Goal: Task Accomplishment & Management: Use online tool/utility

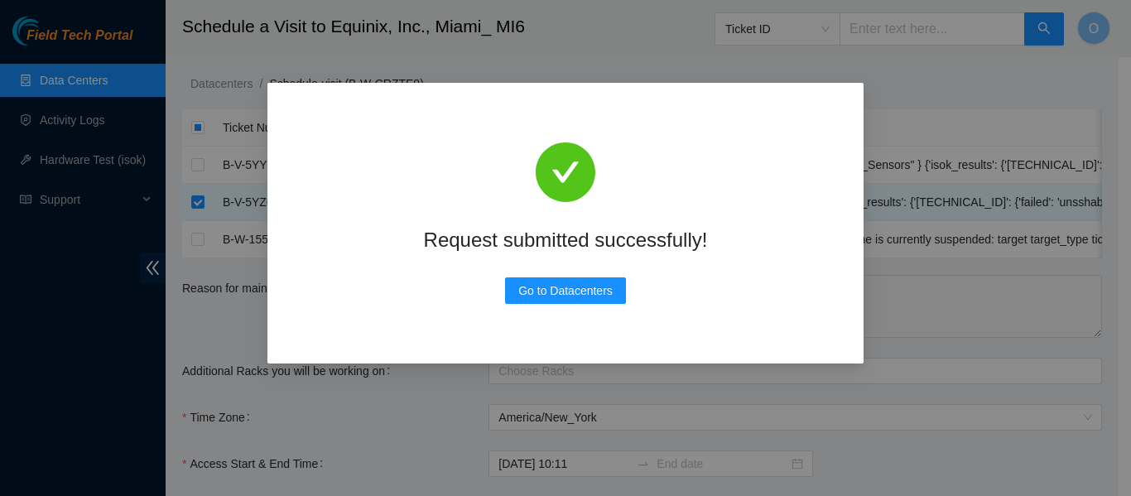
scroll to position [396, 0]
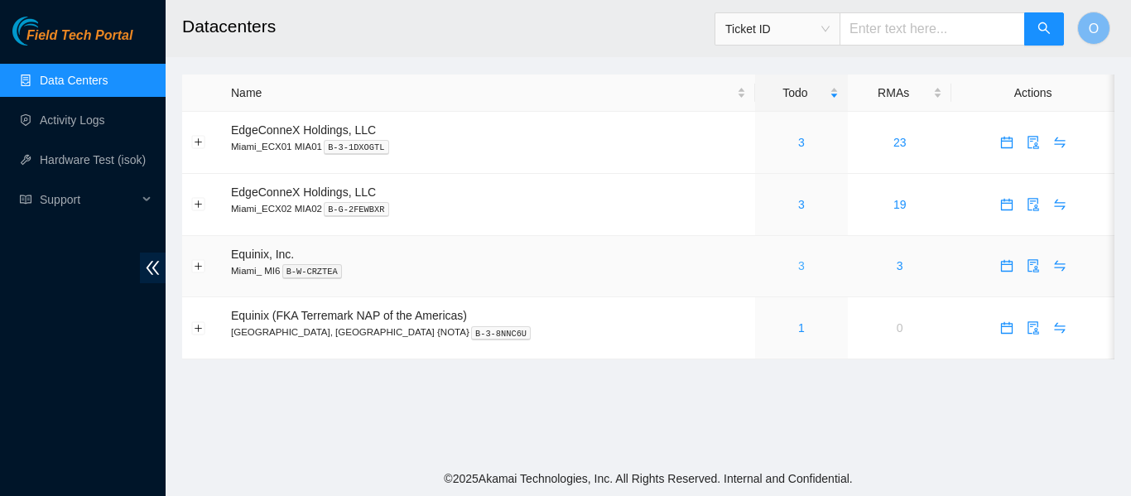
click at [799, 266] on link "3" at bounding box center [802, 265] width 7 height 13
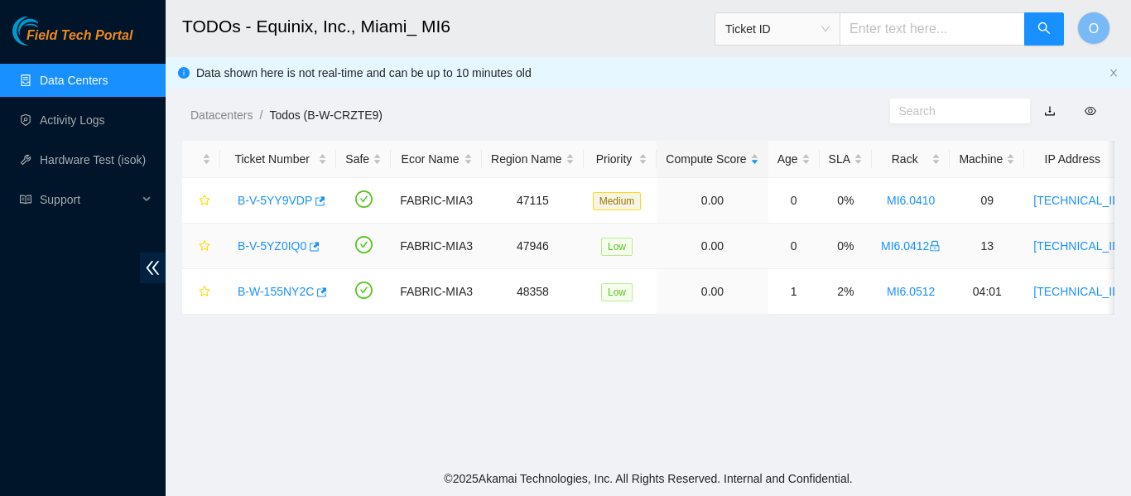
click at [269, 244] on link "B-V-5YZ0IQ0" at bounding box center [272, 245] width 69 height 13
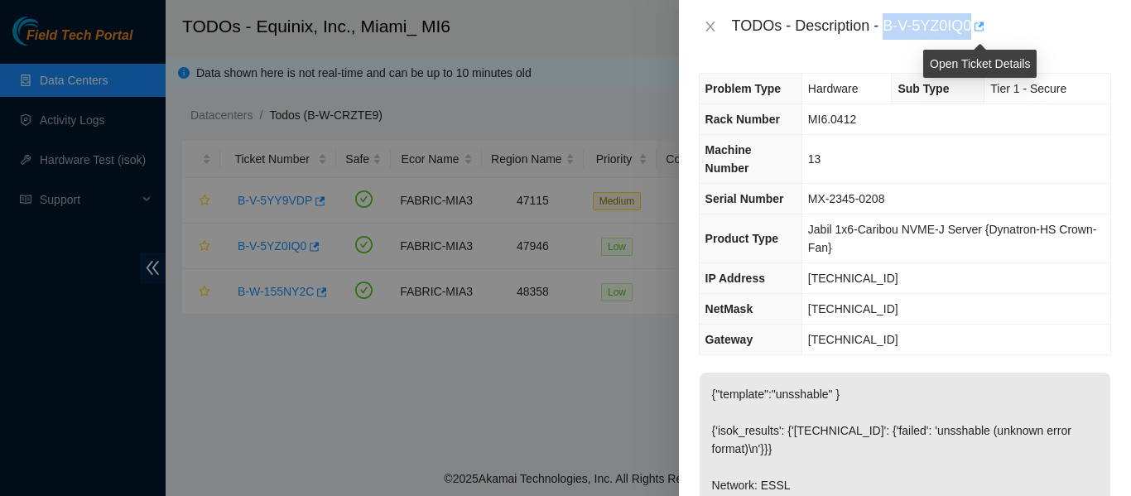
drag, startPoint x: 884, startPoint y: 22, endPoint x: 975, endPoint y: 24, distance: 91.1
click at [975, 24] on div "TODOs - Description - B-V-5YZ0IQ0" at bounding box center [921, 26] width 379 height 27
copy div "B-V-5YZ0IQ0"
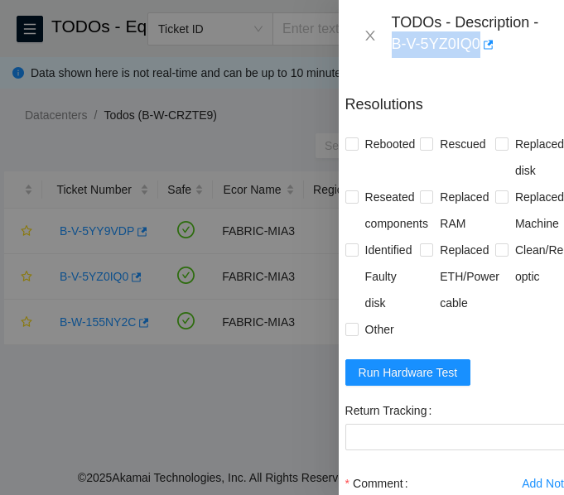
scroll to position [1025, 13]
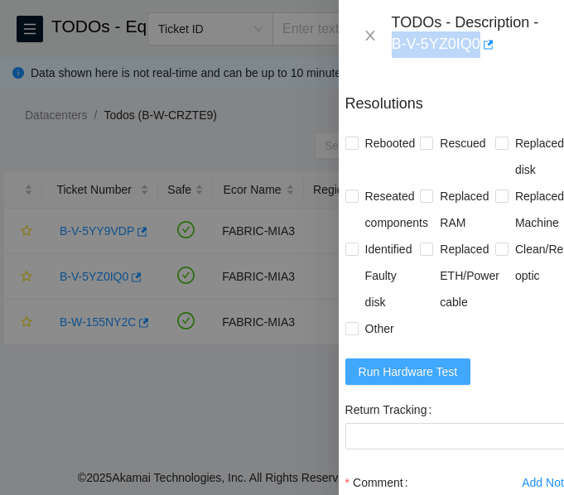
click at [456, 385] on button "Run Hardware Test" at bounding box center [408, 372] width 126 height 27
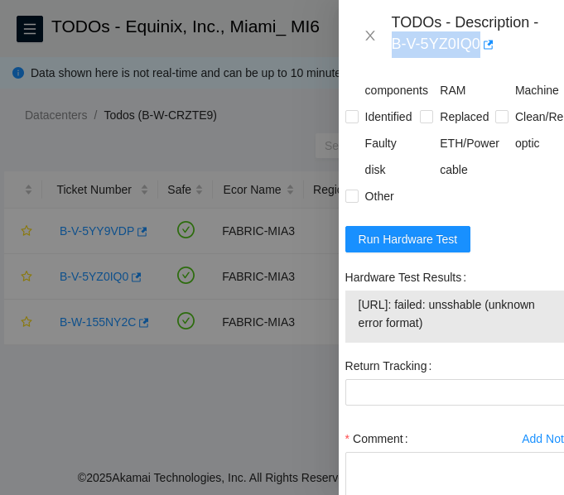
scroll to position [1159, 13]
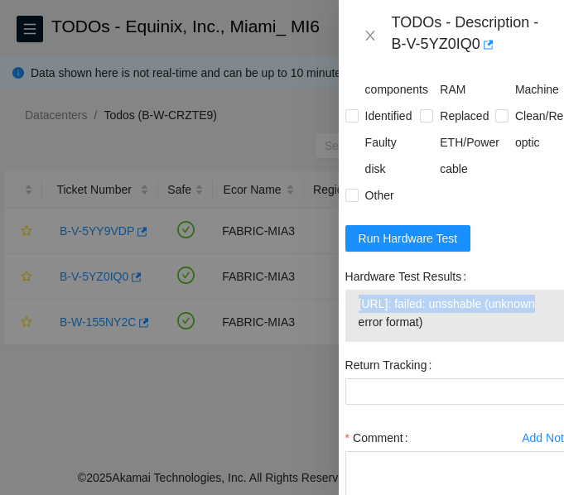
drag, startPoint x: 525, startPoint y: 334, endPoint x: 360, endPoint y: 332, distance: 164.8
click at [360, 331] on span "23.204.114.16: failed: unsshable (unknown error format)" at bounding box center [458, 313] width 199 height 36
copy span "23.204.114.16: failed: unsshable"
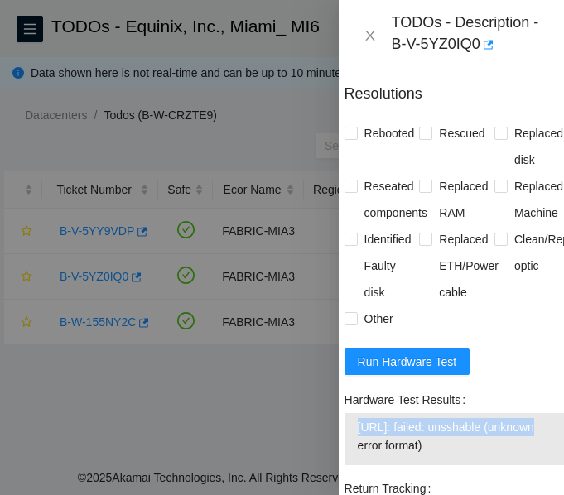
scroll to position [1035, 15]
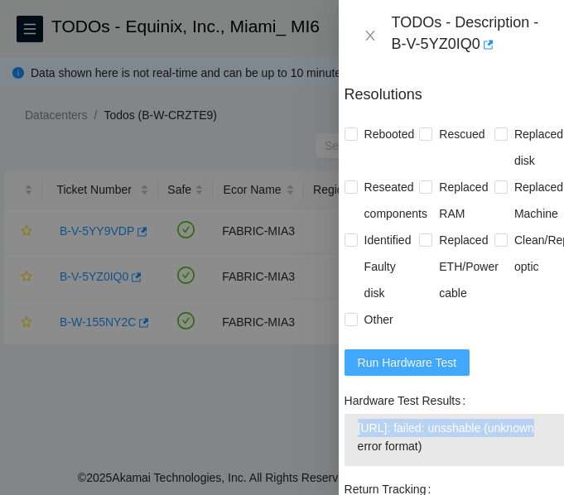
click at [393, 372] on span "Run Hardware Test" at bounding box center [407, 363] width 99 height 18
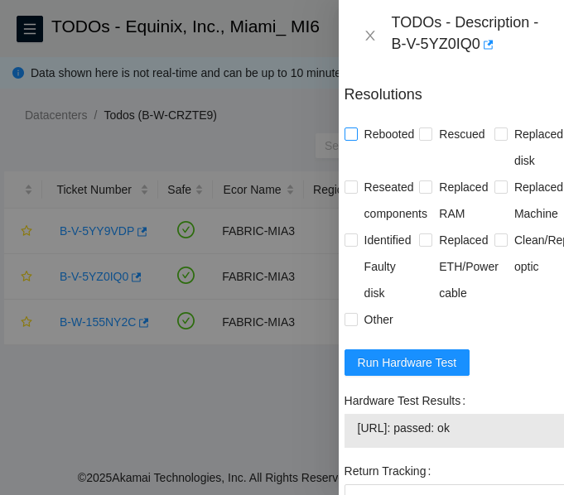
click at [346, 139] on input "Rebooted" at bounding box center [351, 134] width 12 height 12
checkbox input "true"
click at [421, 139] on input "Rescued" at bounding box center [425, 134] width 12 height 12
checkbox input "true"
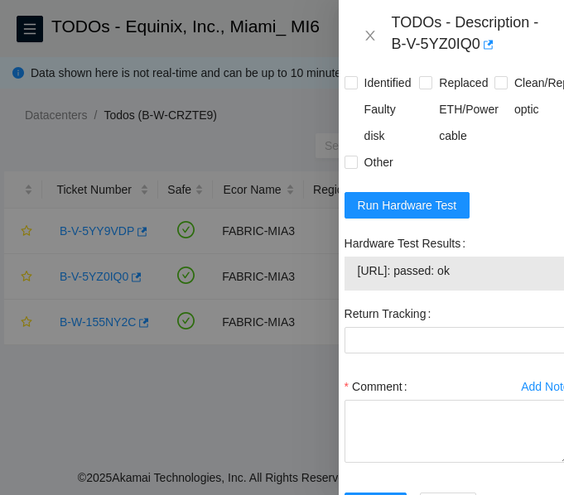
scroll to position [1193, 15]
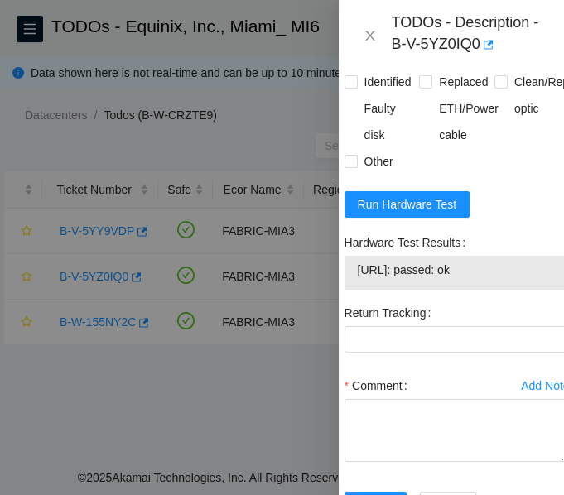
drag, startPoint x: 502, startPoint y: 307, endPoint x: 355, endPoint y: 312, distance: 146.7
click at [357, 286] on td "23.204.114.16: passed: ok" at bounding box center [457, 273] width 200 height 26
copy span "23.204.114.16: passed: ok"
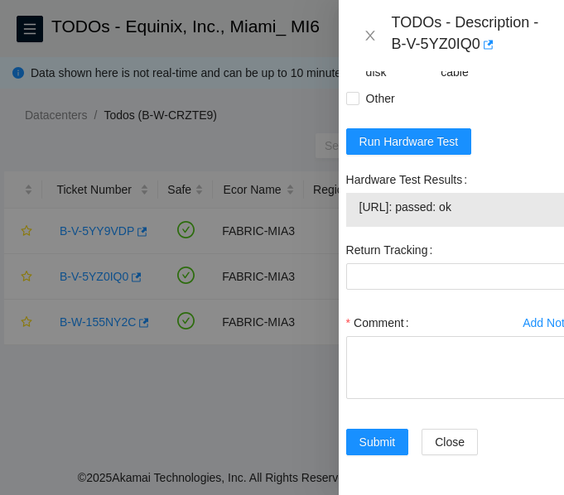
scroll to position [1317, 10]
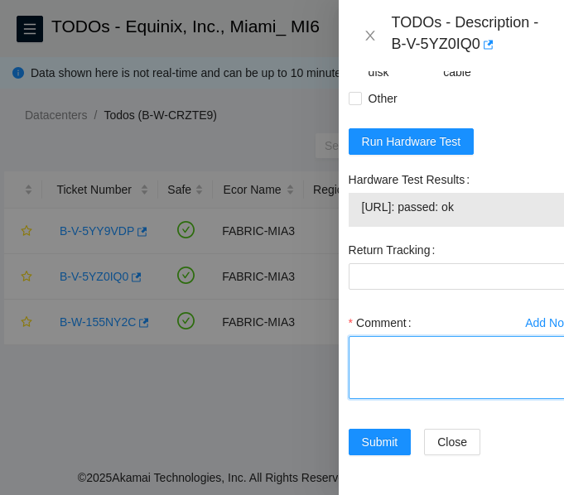
click at [384, 357] on textarea "Comment" at bounding box center [461, 367] width 225 height 63
paste textarea "Secure Rack Access request: B-V-5YZRY6Z NOCC agent unlocked rids: nekrishn@akam…"
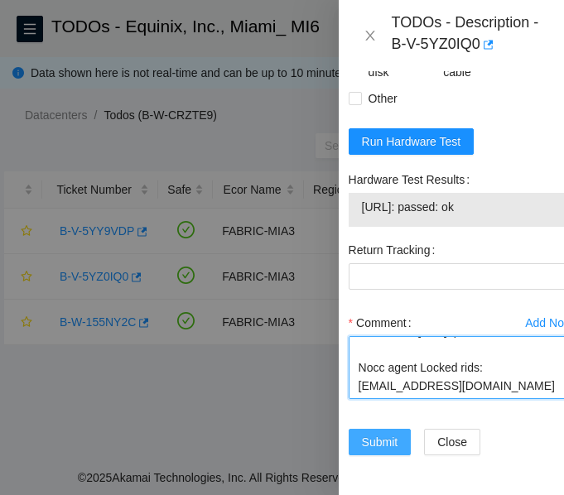
type textarea "Secure Rack Access request: B-V-5YZRY6Z NOCC agent unlocked rids: nekrishn@akam…"
click at [386, 433] on span "Submit" at bounding box center [380, 442] width 36 height 18
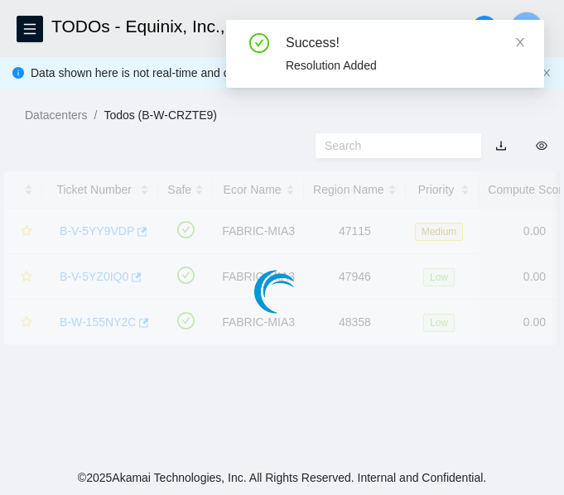
scroll to position [556, 10]
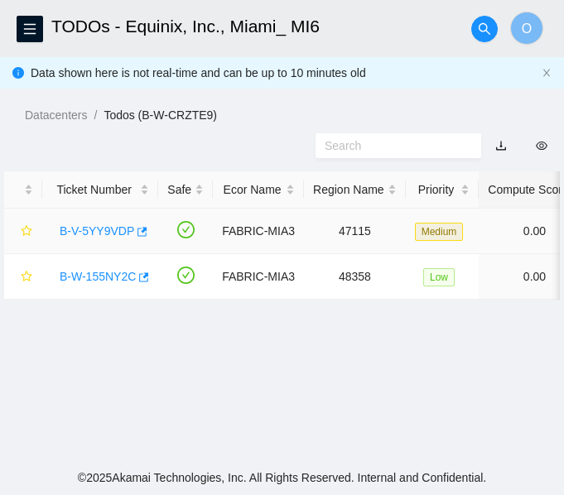
click at [91, 230] on link "B-V-5YY9VDP" at bounding box center [97, 230] width 75 height 13
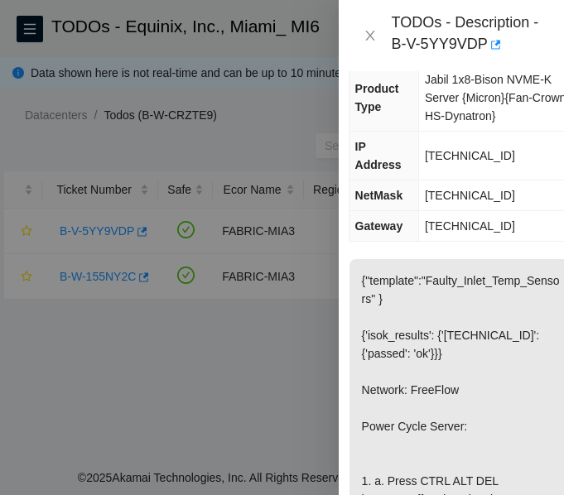
scroll to position [156, 10]
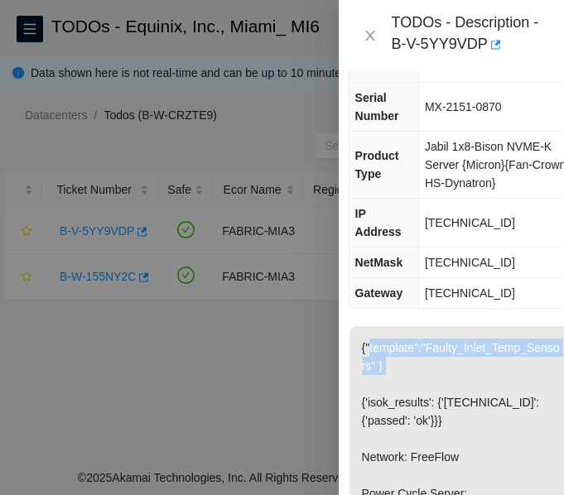
drag, startPoint x: 360, startPoint y: 364, endPoint x: 393, endPoint y: 375, distance: 34.8
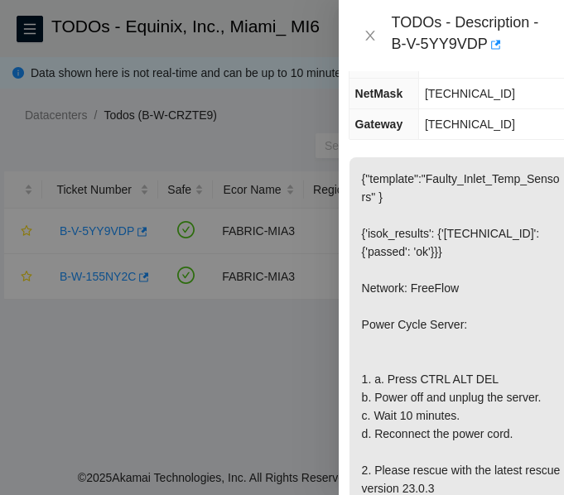
scroll to position [324, 10]
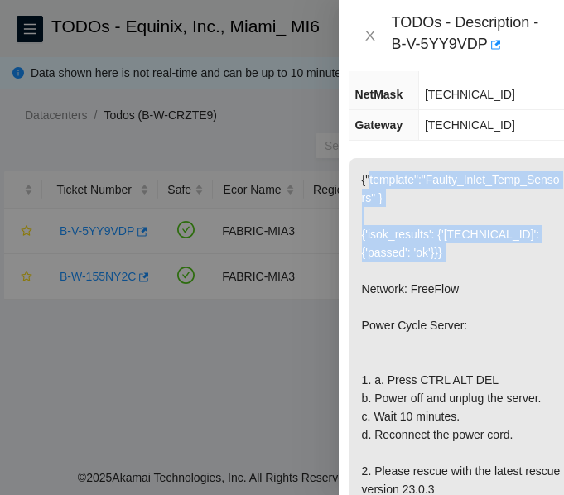
drag, startPoint x: 359, startPoint y: 194, endPoint x: 441, endPoint y: 273, distance: 114.8
click at [441, 273] on p "{"template":"Faulty_Inlet_Temp_Sensors" } {'isok_results': {'23.204.114.172': {…" at bounding box center [462, 398] width 224 height 480
copy p "{"template":"Faulty_Inlet_Temp_Sensors" } {'isok_results': {'23.204.114.172': {…"
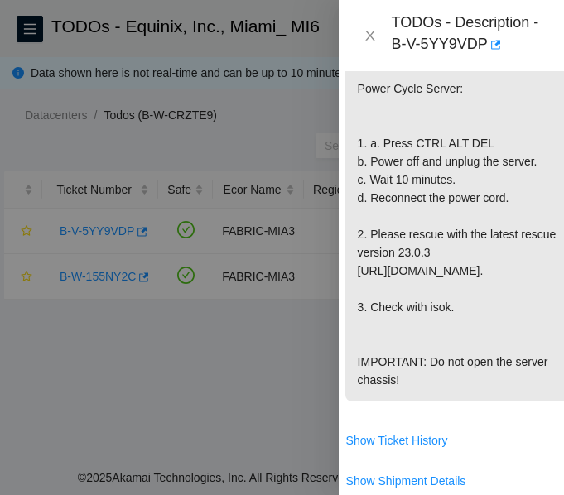
scroll to position [562, 14]
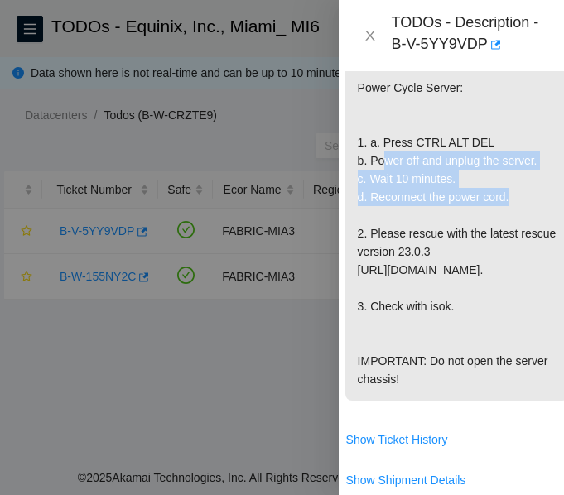
drag, startPoint x: 369, startPoint y: 178, endPoint x: 502, endPoint y: 220, distance: 139.9
click at [502, 220] on p "{"template":"Faulty_Inlet_Temp_Sensors" } {'isok_results': {'23.204.114.172': {…" at bounding box center [457, 160] width 224 height 480
copy p "Power off and unplug the server. c. Wait 10 minutes. d. Reconnect the power cord"
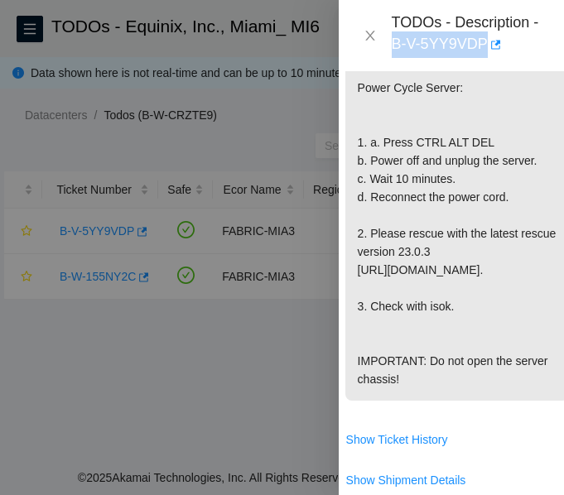
drag, startPoint x: 392, startPoint y: 46, endPoint x: 483, endPoint y: 46, distance: 91.1
click at [483, 46] on div "TODOs - Description - B-V-5YY9VDP" at bounding box center [468, 35] width 152 height 45
copy div "B-V-5YY9VDP"
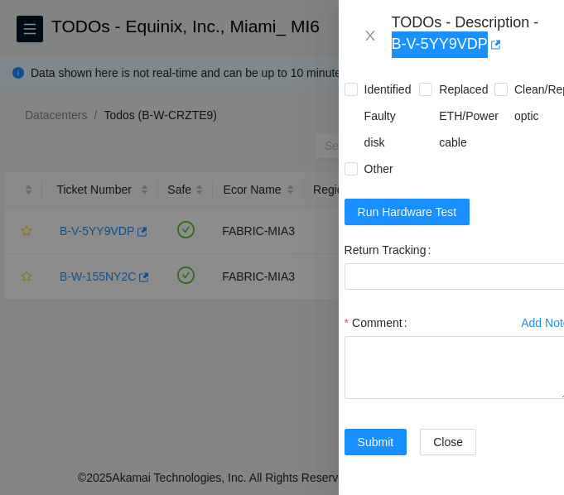
scroll to position [1212, 14]
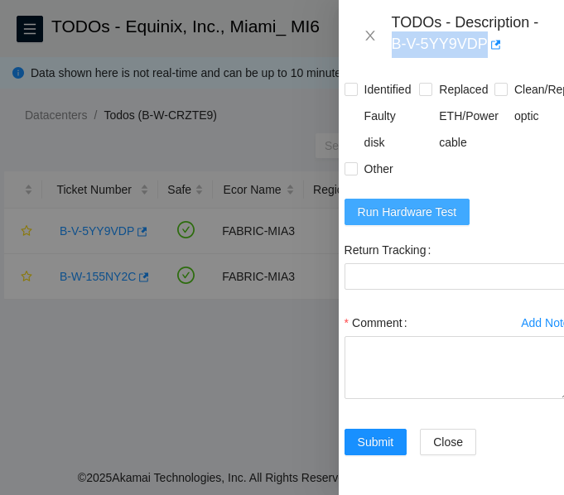
click at [389, 212] on span "Run Hardware Test" at bounding box center [407, 212] width 99 height 18
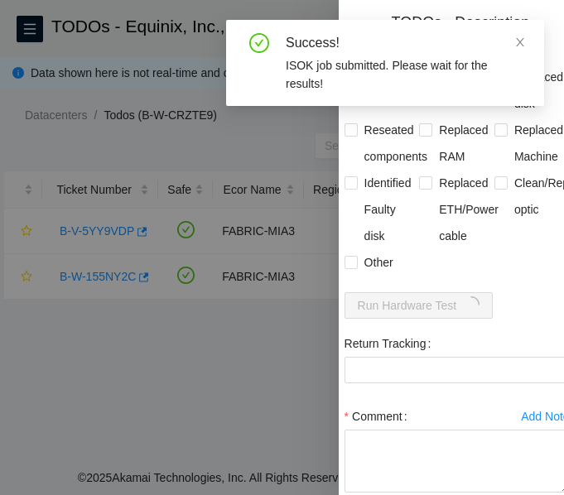
scroll to position [1053, 14]
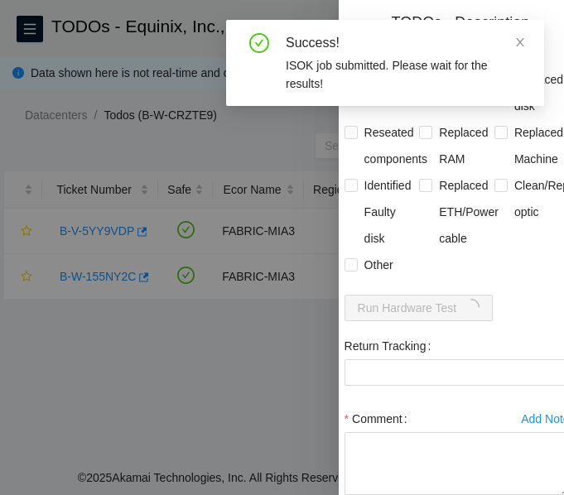
click at [353, 84] on input "Rebooted" at bounding box center [351, 79] width 12 height 12
checkbox input "true"
click at [425, 84] on input "Rescued" at bounding box center [425, 79] width 12 height 12
checkbox input "true"
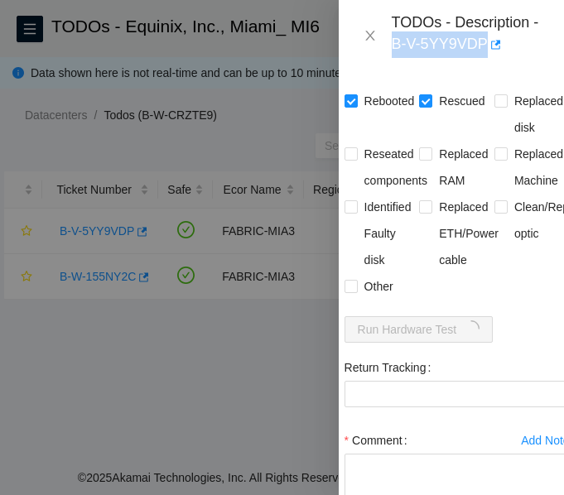
scroll to position [1032, 14]
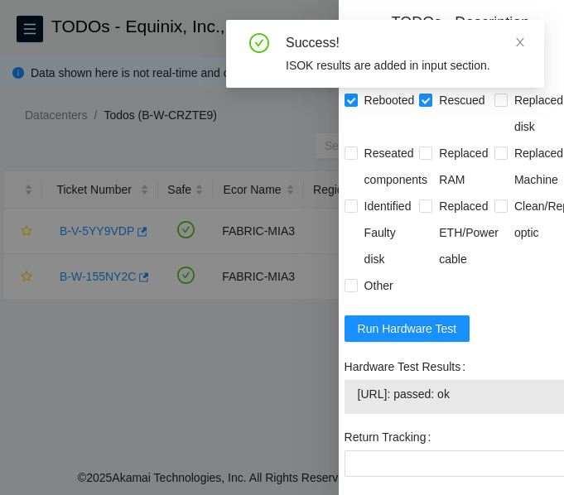
drag, startPoint x: 499, startPoint y: 446, endPoint x: 375, endPoint y: 437, distance: 124.6
click at [375, 414] on div "23.204.114.172: passed: ok" at bounding box center [457, 397] width 225 height 34
copy tbody "23.204.114.172: passed: ok"
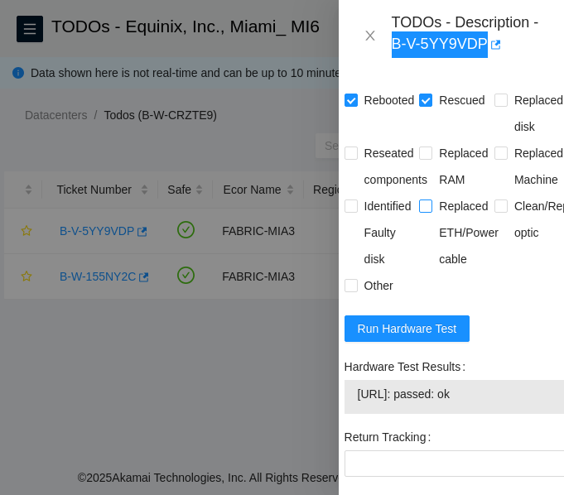
scroll to position [1299, 14]
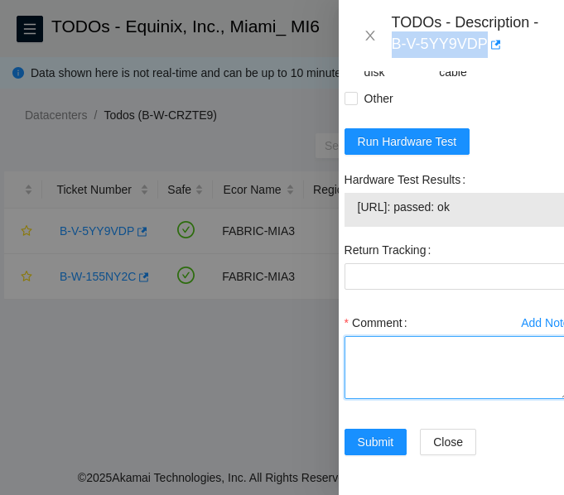
click at [408, 336] on textarea "Comment" at bounding box center [457, 367] width 225 height 63
paste textarea "-Verified ticket is safe to work on: YES -NOCC Authorized: YES -Located server …"
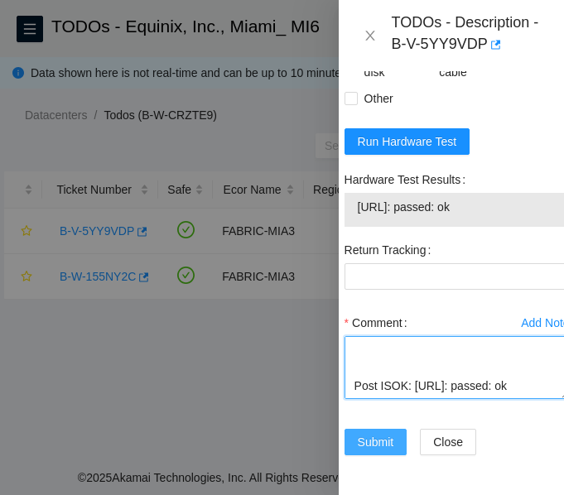
type textarea "-Verified ticket is safe to work on: YES -NOCC Authorized: YES -Located server …"
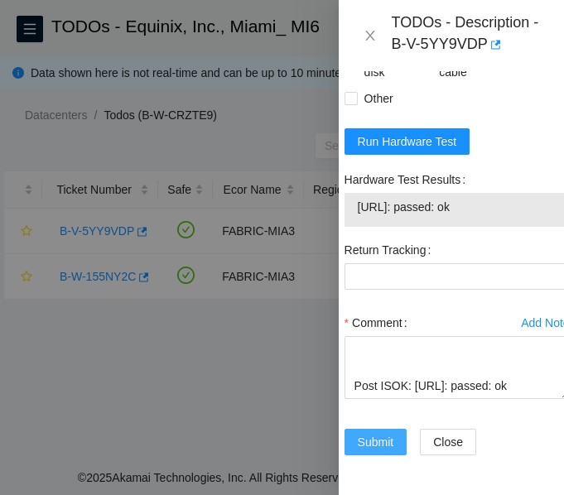
click at [375, 433] on span "Submit" at bounding box center [376, 442] width 36 height 18
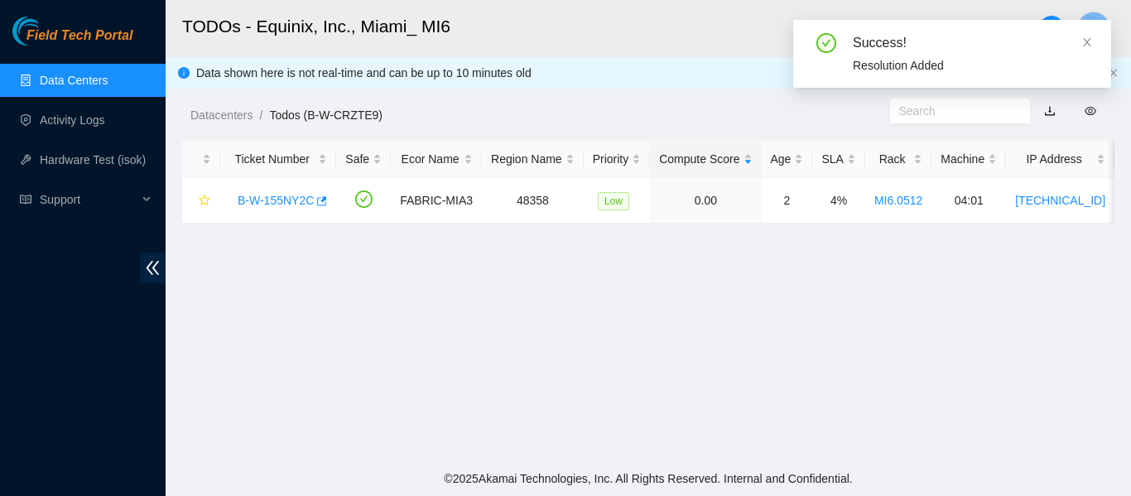
scroll to position [580, 14]
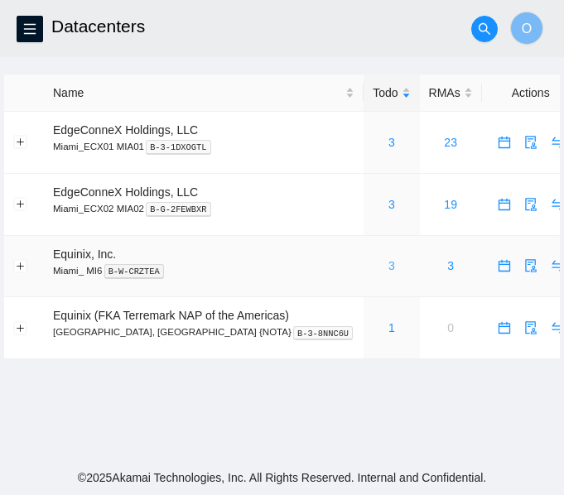
click at [388, 268] on link "3" at bounding box center [391, 265] width 7 height 13
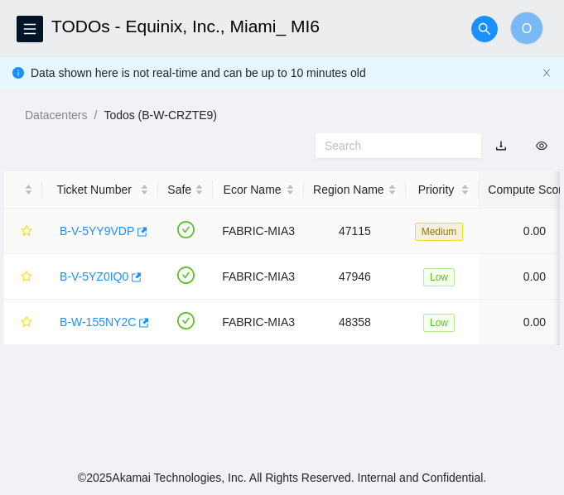
click at [104, 225] on link "B-V-5YY9VDP" at bounding box center [97, 230] width 75 height 13
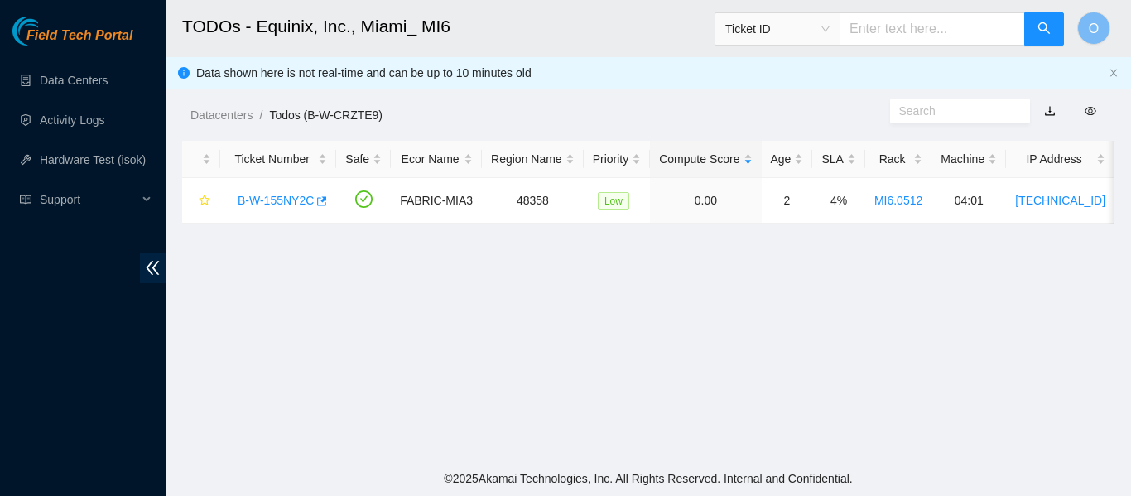
click at [452, 65] on div "Datacenters / Todos (B-W-CRZTE9) /" at bounding box center [528, 77] width 725 height 93
click at [72, 74] on link "Data Centers" at bounding box center [74, 80] width 68 height 13
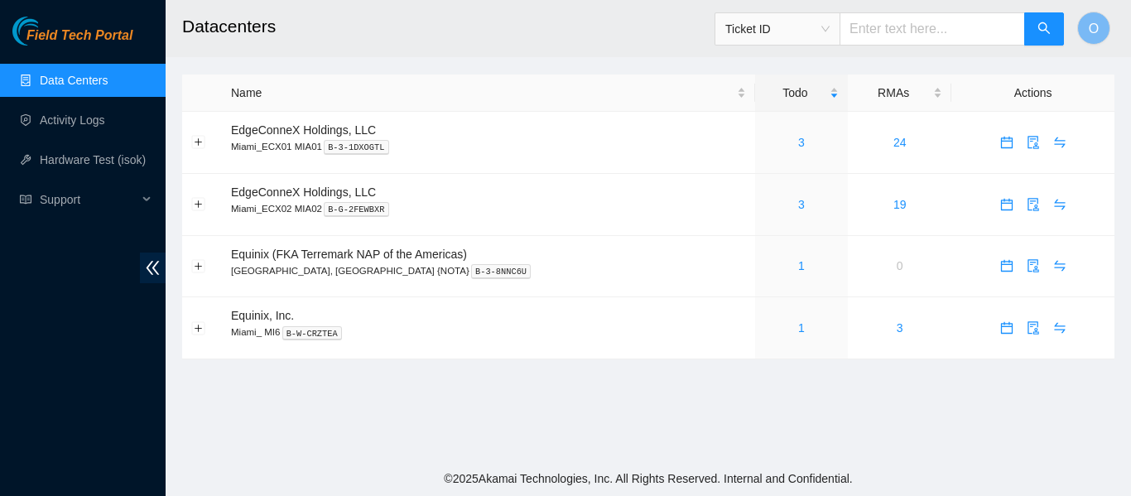
click at [40, 74] on link "Data Centers" at bounding box center [74, 80] width 68 height 13
click at [799, 142] on link "3" at bounding box center [802, 142] width 7 height 13
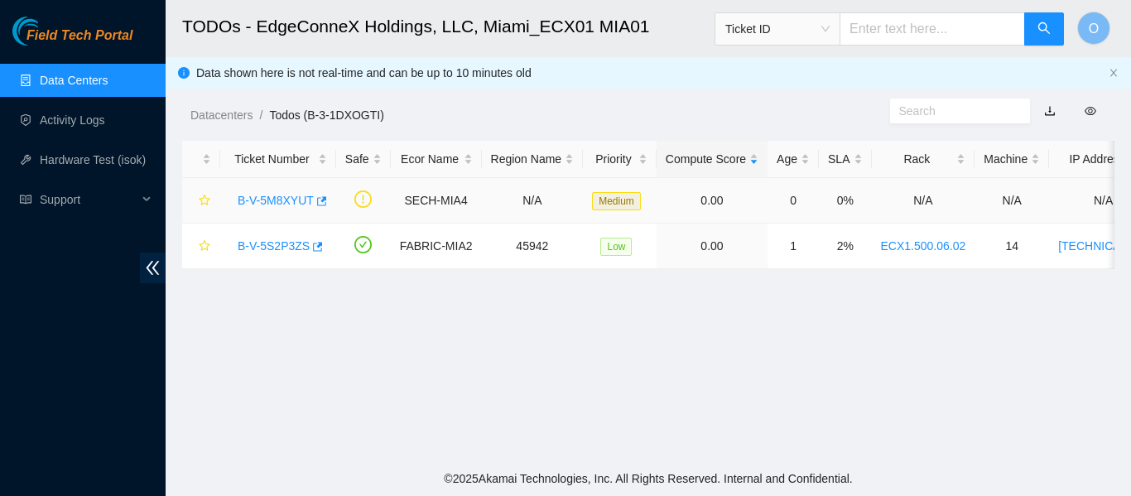
click at [277, 198] on link "B-V-5M8XYUT" at bounding box center [276, 200] width 76 height 13
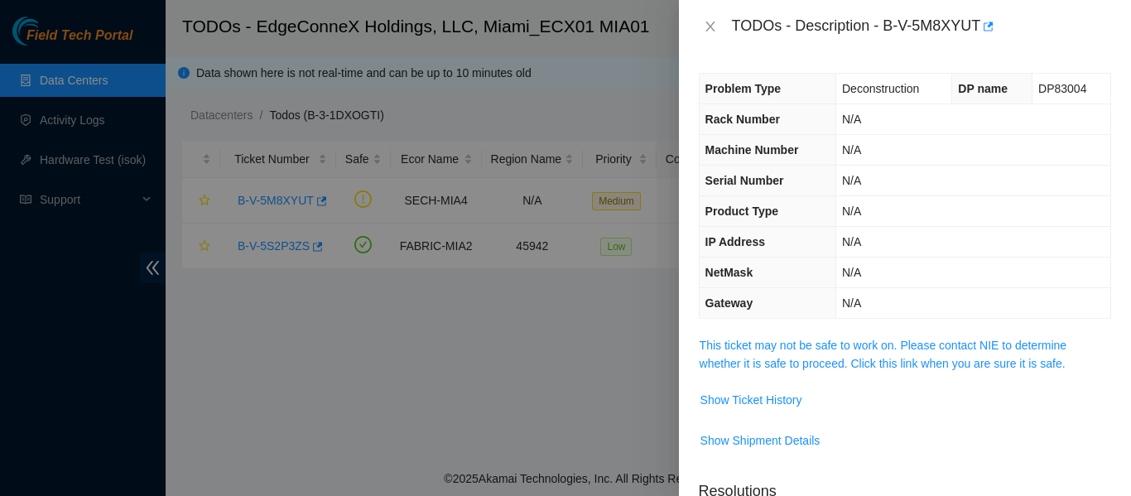
click at [846, 355] on span "This ticket may not be safe to work on. Please contact NIE to determine whether…" at bounding box center [905, 354] width 411 height 36
click at [860, 350] on link "This ticket may not be safe to work on. Please contact NIE to determine whether…" at bounding box center [884, 354] width 368 height 31
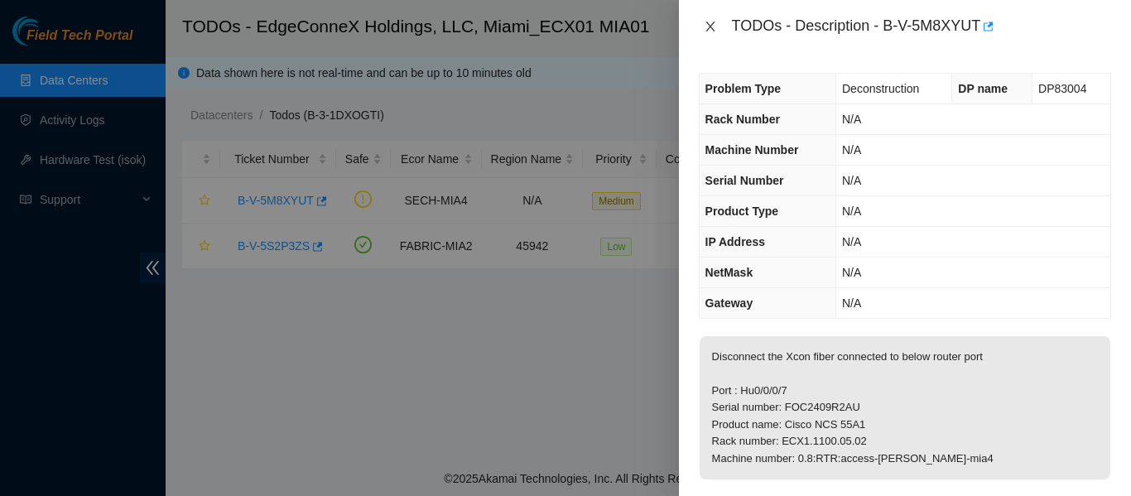
click at [709, 27] on icon "close" at bounding box center [710, 26] width 13 height 13
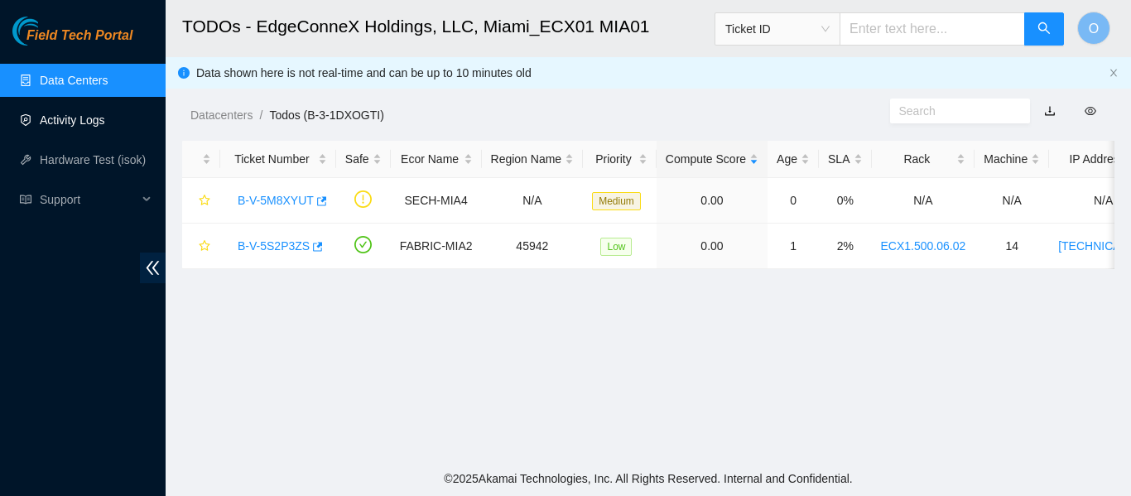
click at [89, 119] on link "Activity Logs" at bounding box center [72, 119] width 65 height 13
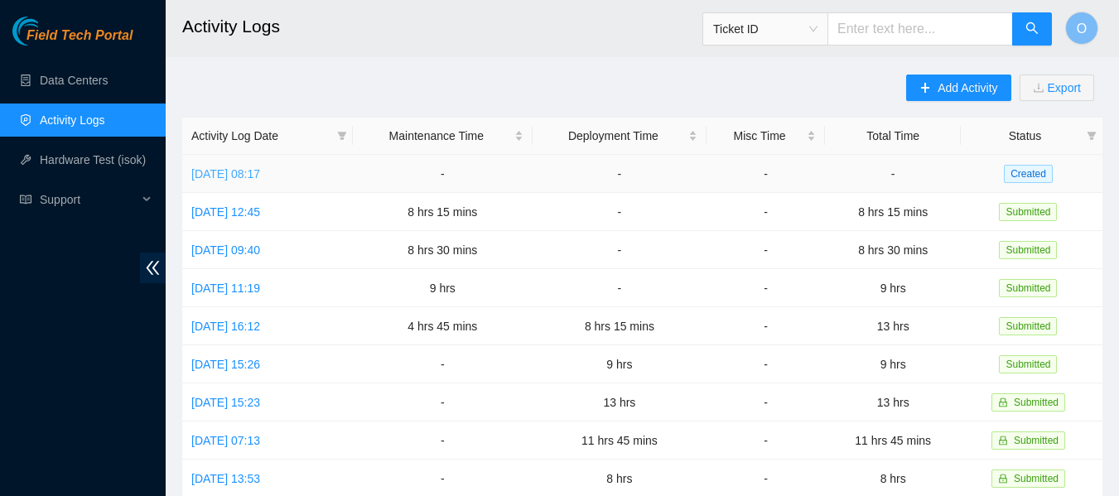
click at [259, 170] on link "[DATE] 08:17" at bounding box center [225, 173] width 69 height 13
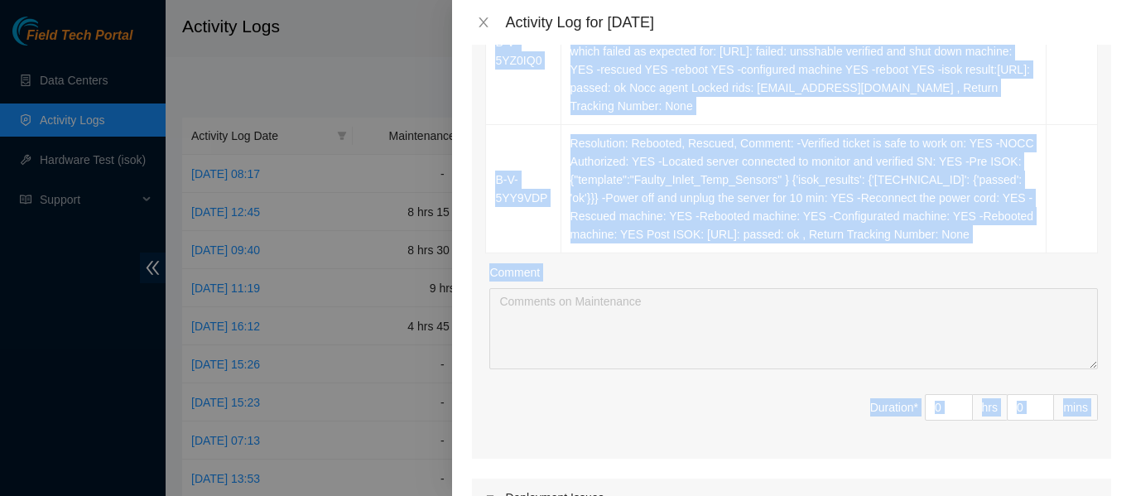
scroll to position [710, 0]
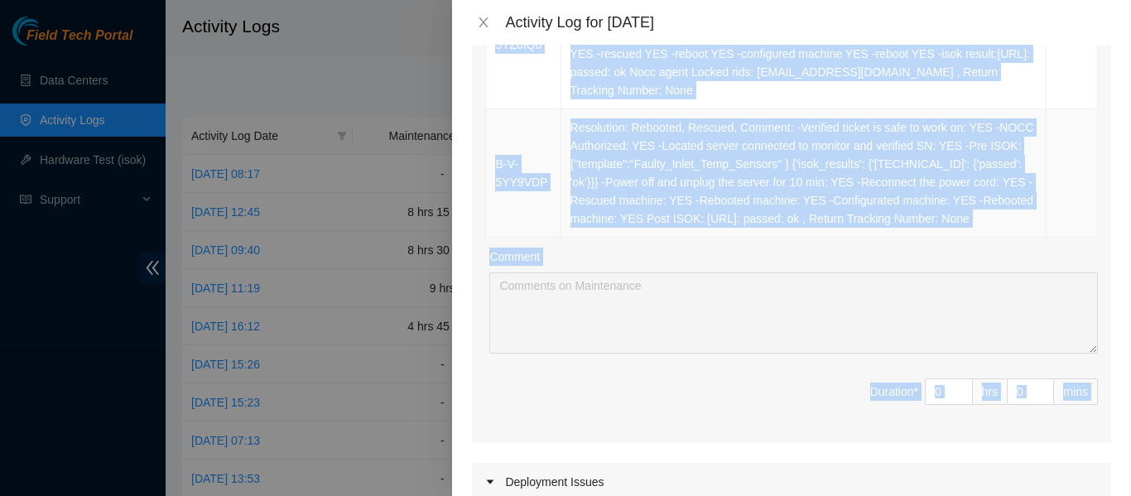
drag, startPoint x: 494, startPoint y: 157, endPoint x: 998, endPoint y: 217, distance: 508.1
copy tbody "B-W-16KRSUK Resolution: Rebooted, Rescued, Other, Comment: -Verified ticket is …"
click at [998, 217] on td "Resolution: Rebooted, Rescued, Comment: -Verified ticket is safe to work on: YE…" at bounding box center [804, 173] width 485 height 128
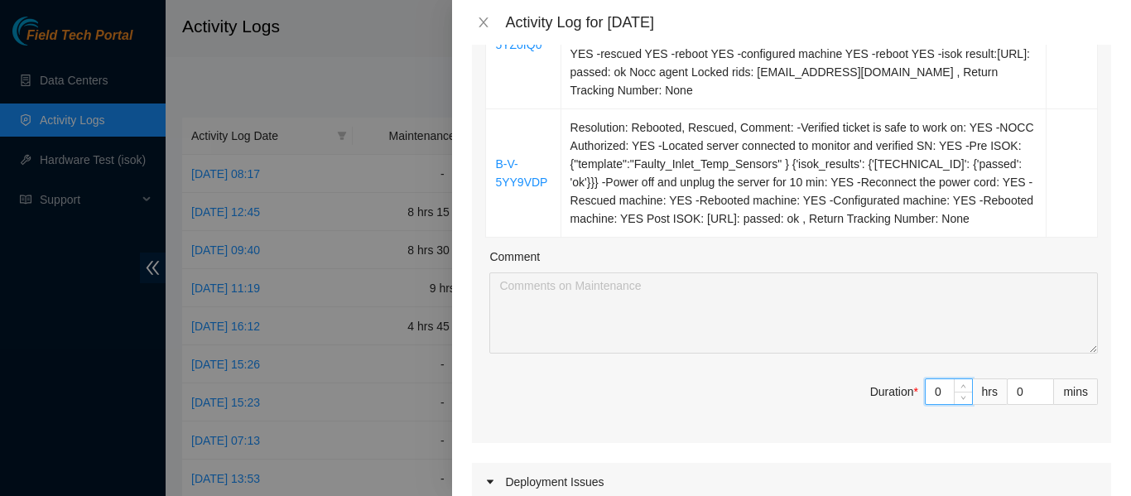
drag, startPoint x: 934, startPoint y: 375, endPoint x: 898, endPoint y: 372, distance: 35.8
click at [898, 379] on span "Duration * 0 hrs 0 mins" at bounding box center [791, 402] width 613 height 46
type input "8"
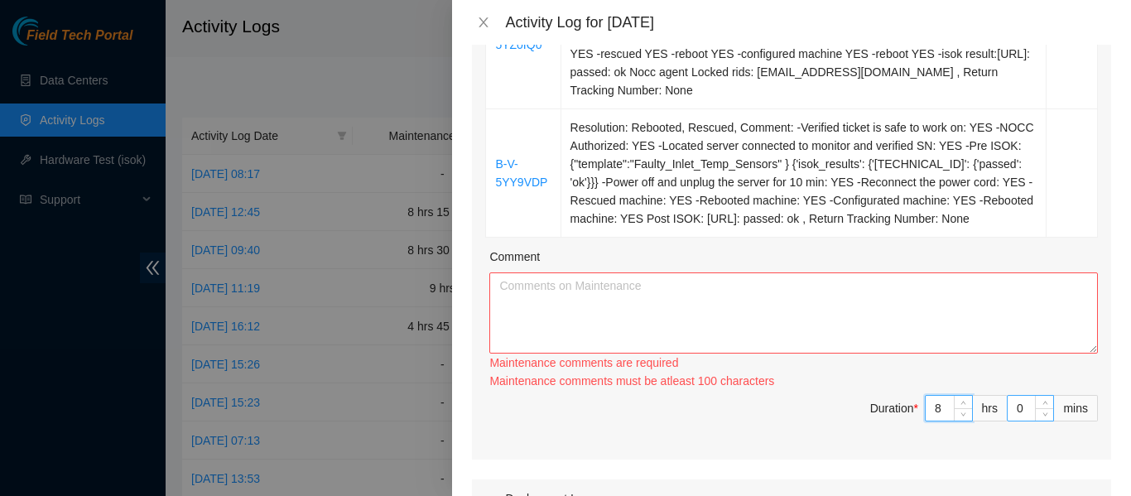
type input "8"
click at [1008, 396] on input "0" at bounding box center [1031, 408] width 46 height 25
type input "3"
type input "30"
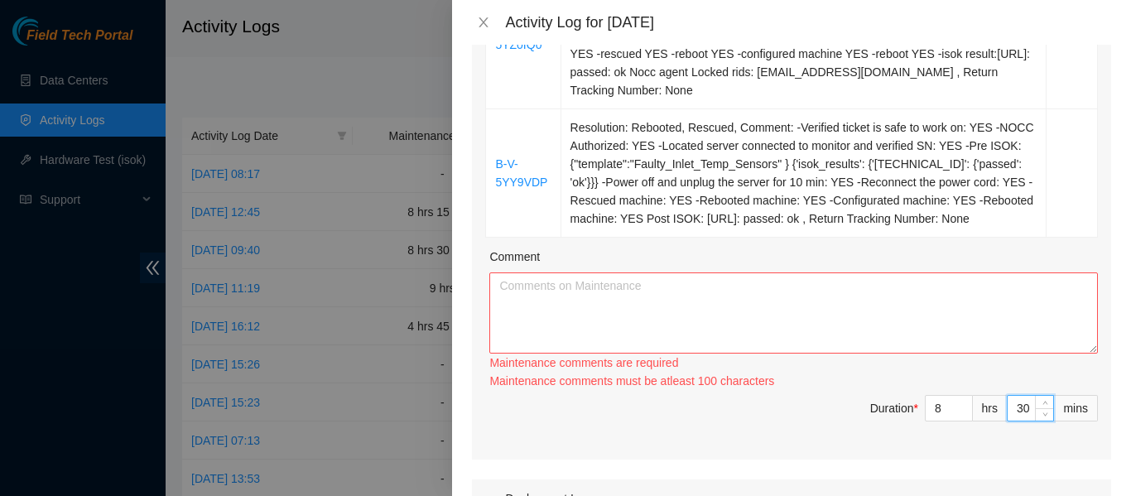
type input "30"
click at [898, 287] on textarea "Comment" at bounding box center [794, 313] width 609 height 81
paste textarea "B-W-16KRSUK Resolution: Rebooted, Rescued, Other, Comment: -Verified ticket is …"
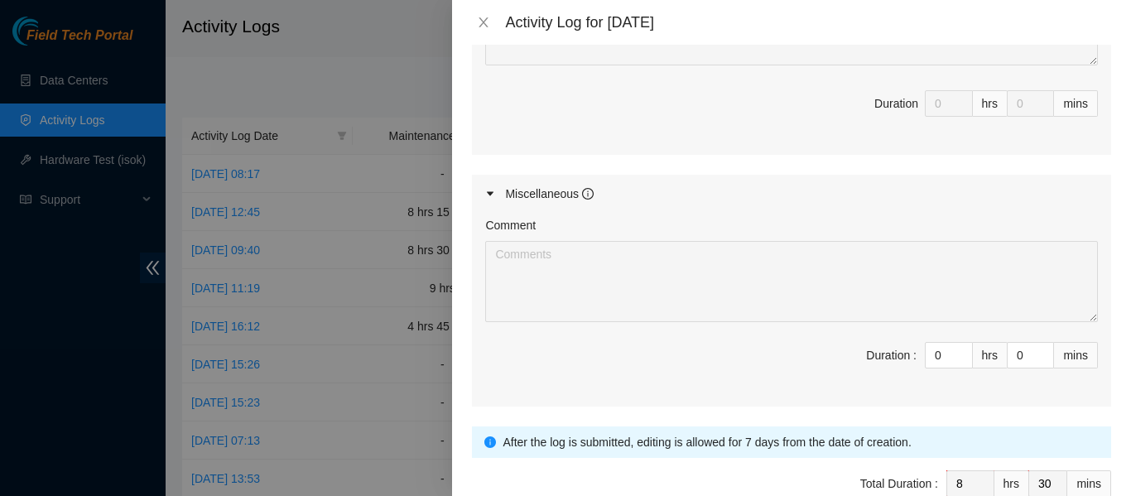
scroll to position [1414, 0]
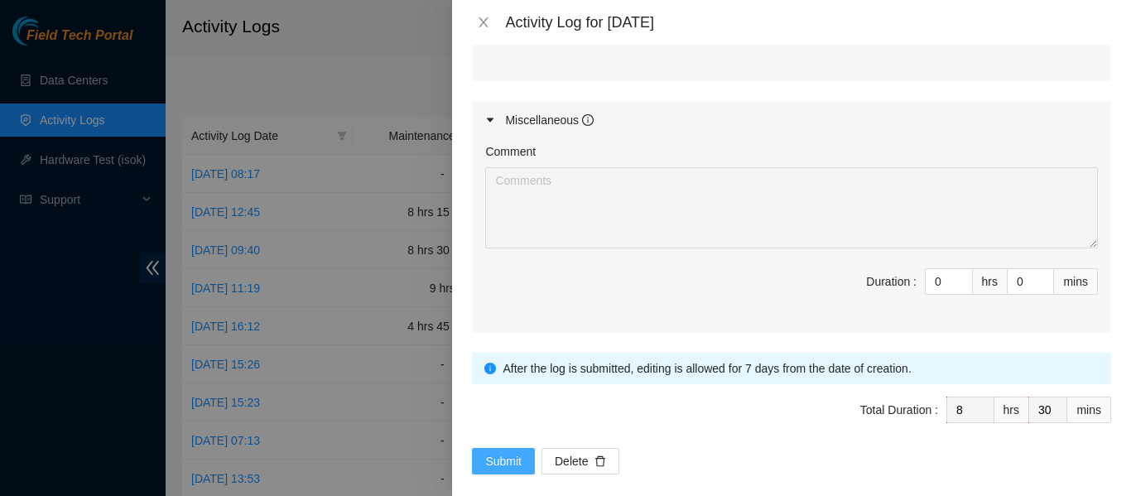
type textarea "B-W-16KRSUK Resolution: Rebooted, Rescued, Other, Comment: -Verified ticket is …"
click at [502, 452] on span "Submit" at bounding box center [503, 461] width 36 height 18
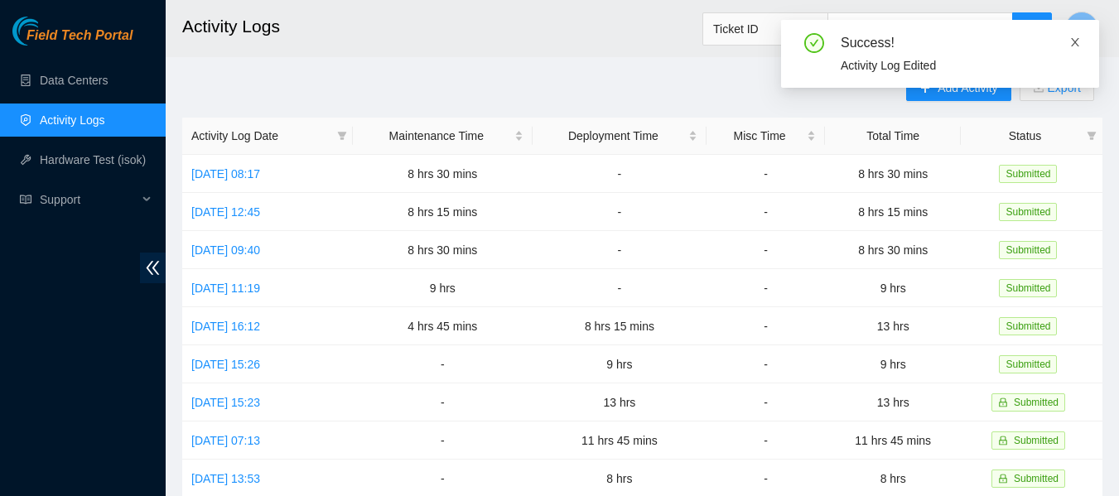
click at [1074, 41] on icon "close" at bounding box center [1075, 42] width 8 height 8
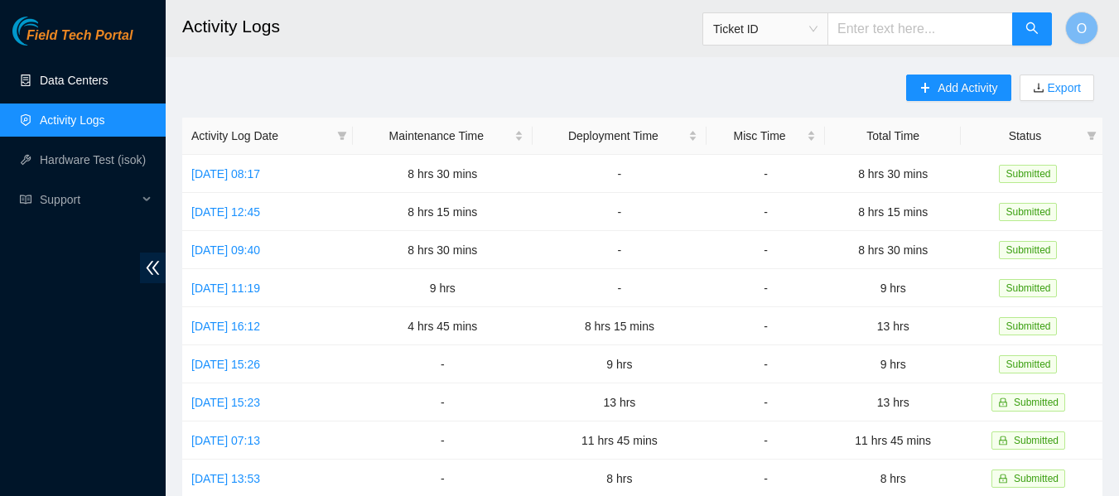
click at [80, 76] on link "Data Centers" at bounding box center [74, 80] width 68 height 13
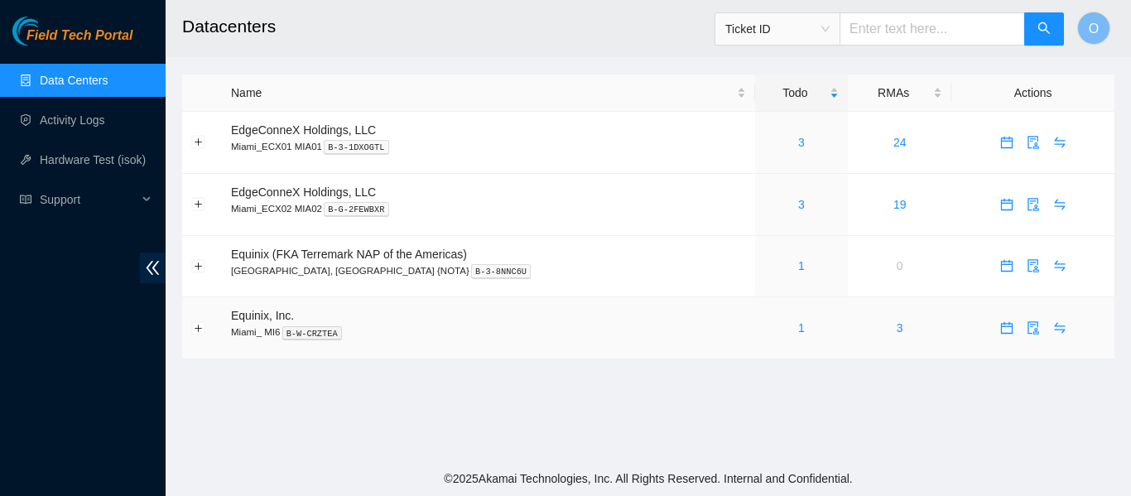
click at [40, 74] on link "Data Centers" at bounding box center [74, 80] width 68 height 13
click at [799, 205] on link "3" at bounding box center [802, 204] width 7 height 13
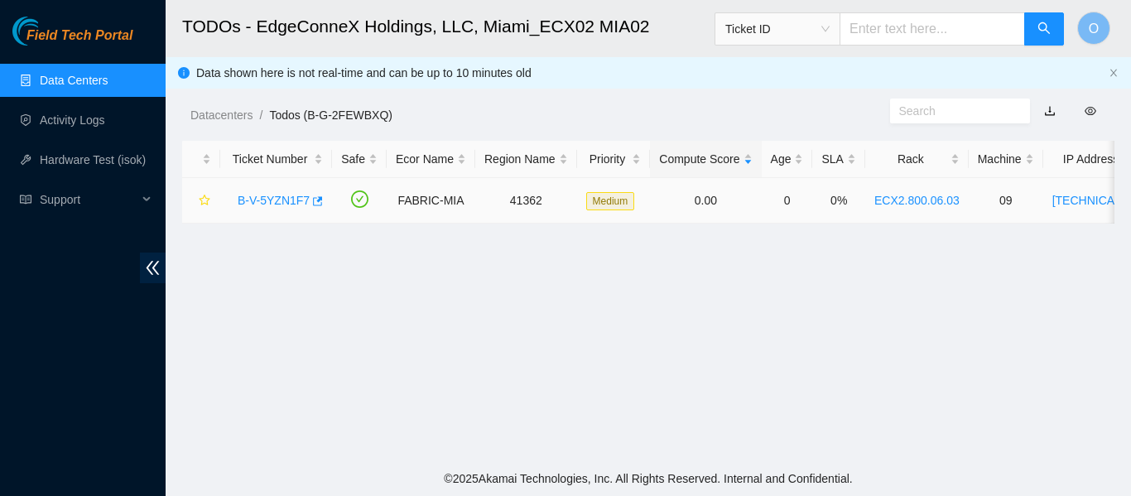
click at [259, 194] on link "B-V-5YZN1F7" at bounding box center [274, 200] width 72 height 13
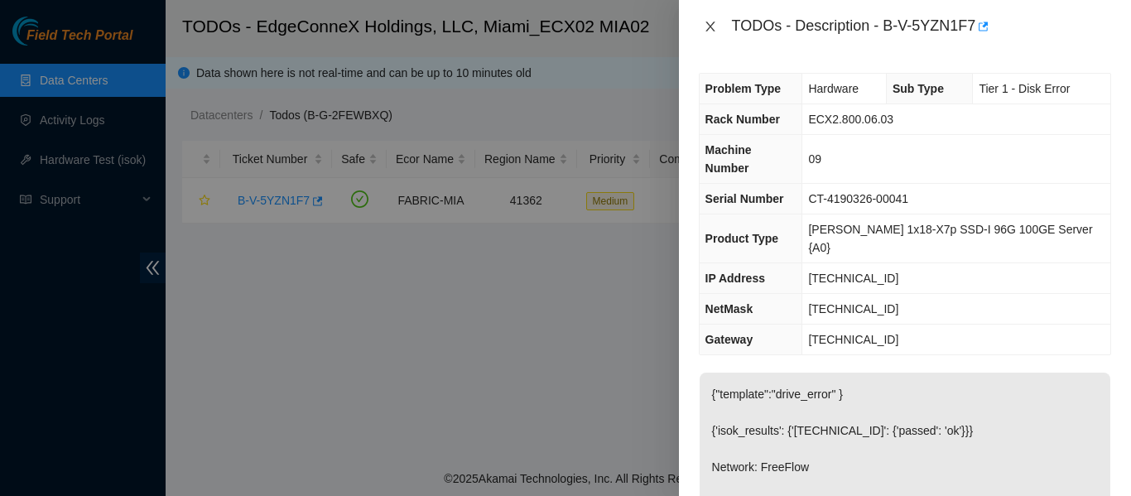
click at [712, 24] on icon "close" at bounding box center [710, 26] width 13 height 13
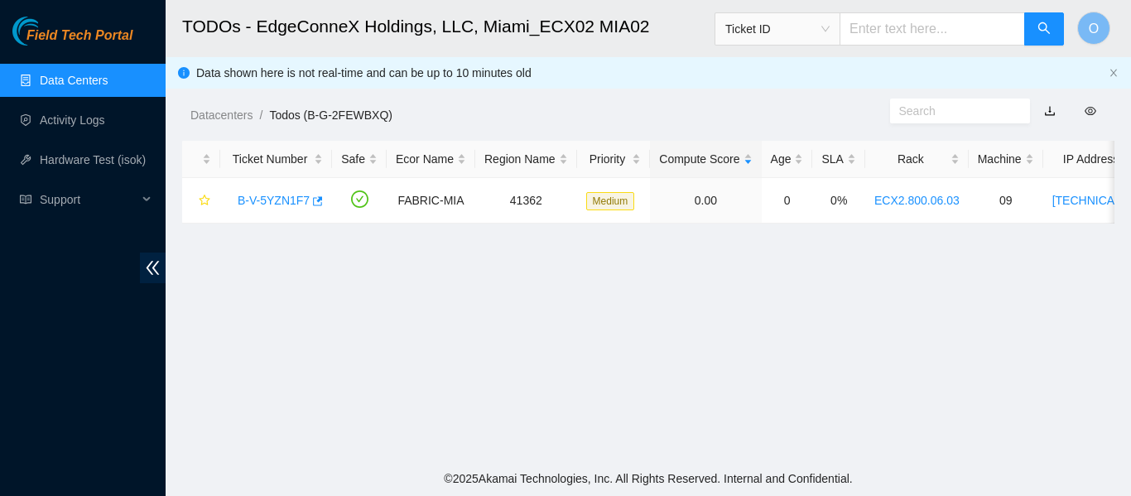
click at [70, 84] on link "Data Centers" at bounding box center [74, 80] width 68 height 13
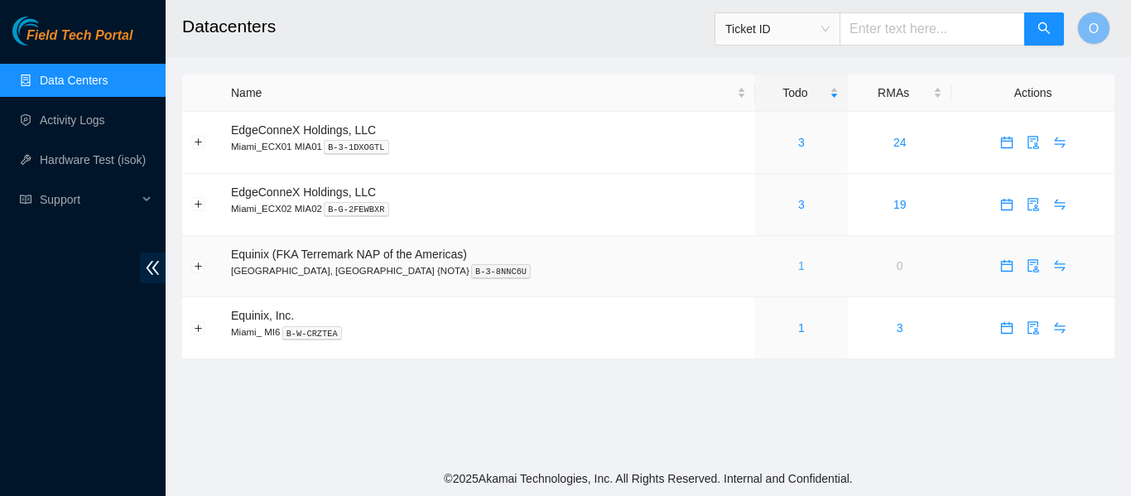
click at [799, 264] on link "1" at bounding box center [802, 265] width 7 height 13
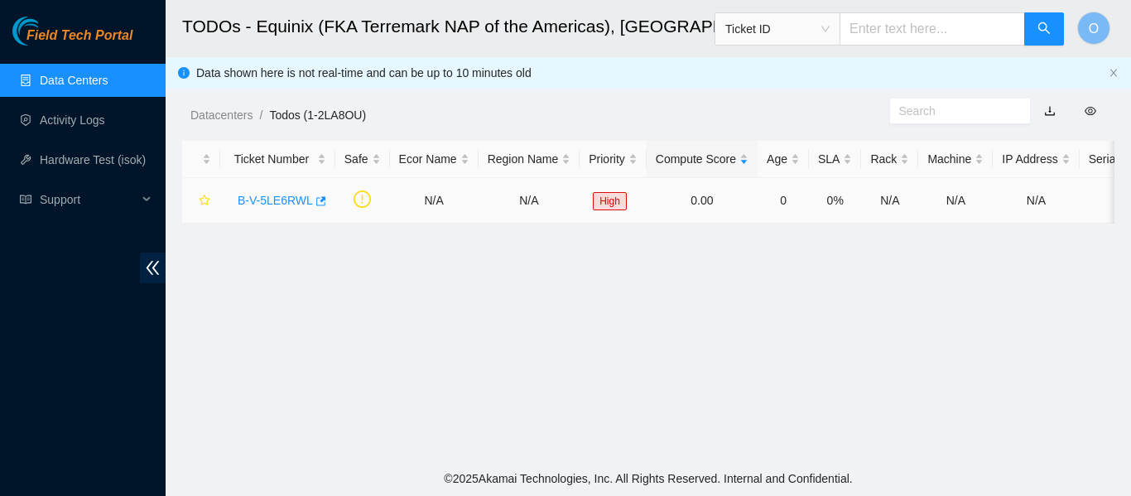
click at [275, 195] on link "B-V-5LE6RWL" at bounding box center [275, 200] width 75 height 13
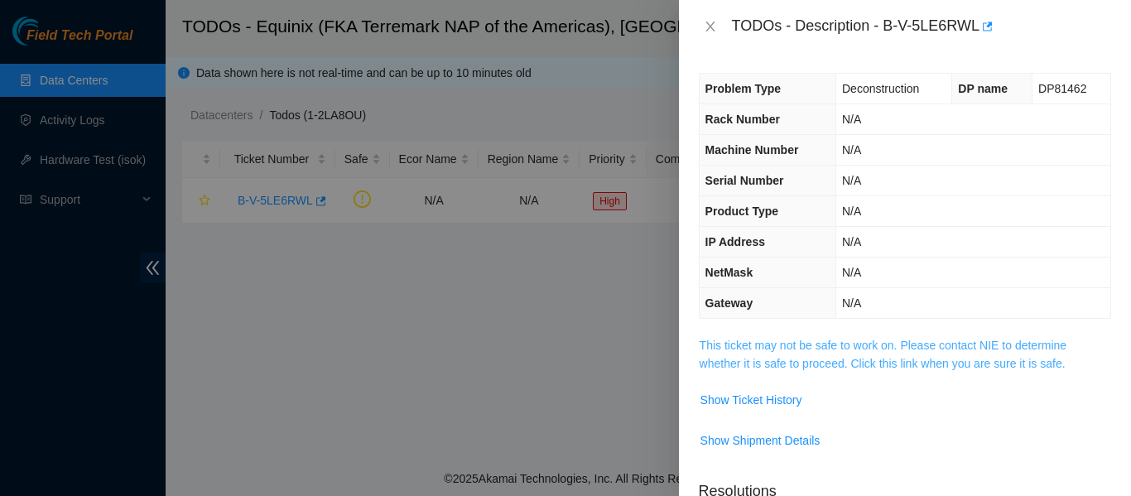
click at [915, 356] on link "This ticket may not be safe to work on. Please contact NIE to determine whether…" at bounding box center [884, 354] width 368 height 31
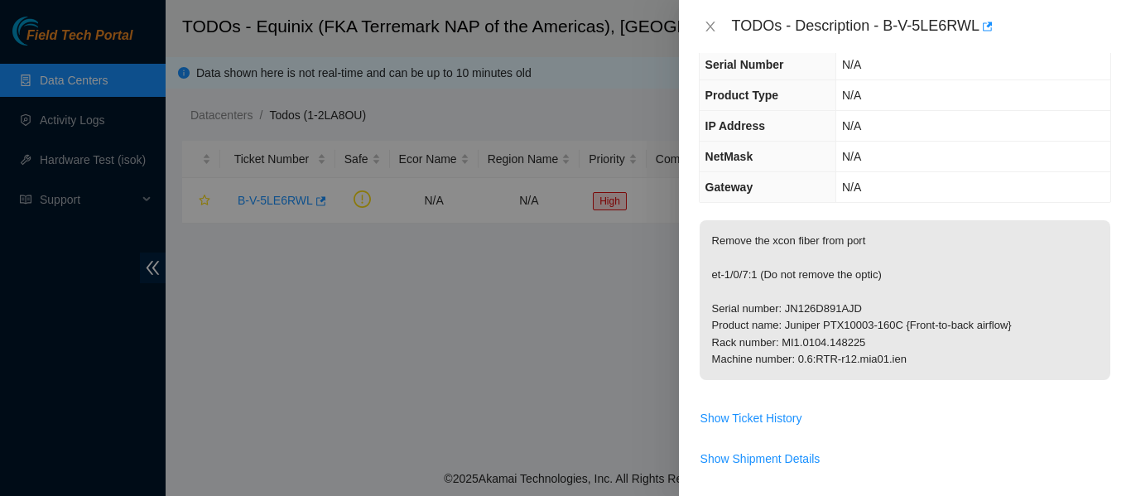
scroll to position [118, 0]
click at [709, 25] on icon "close" at bounding box center [710, 27] width 9 height 10
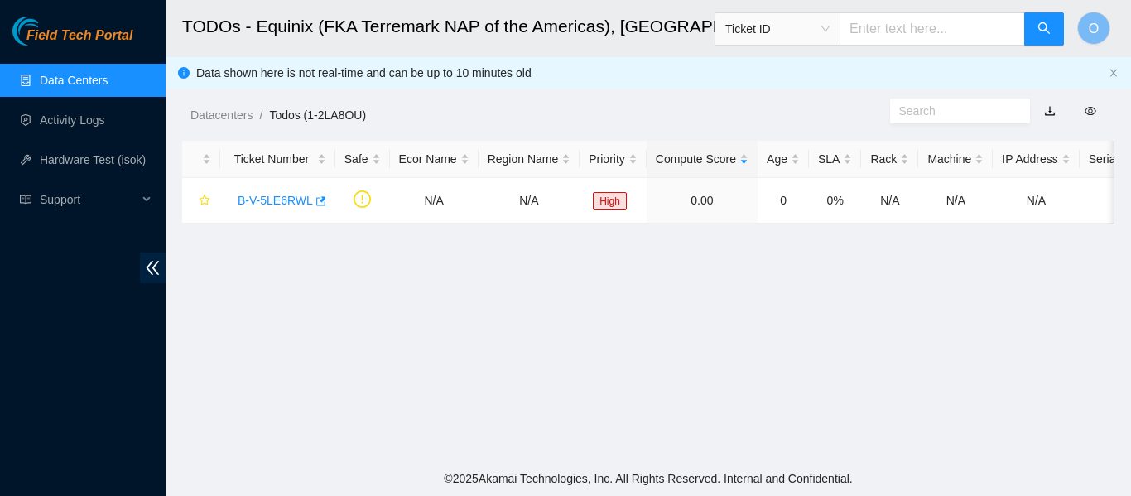
scroll to position [172, 0]
click at [89, 116] on link "Activity Logs" at bounding box center [72, 119] width 65 height 13
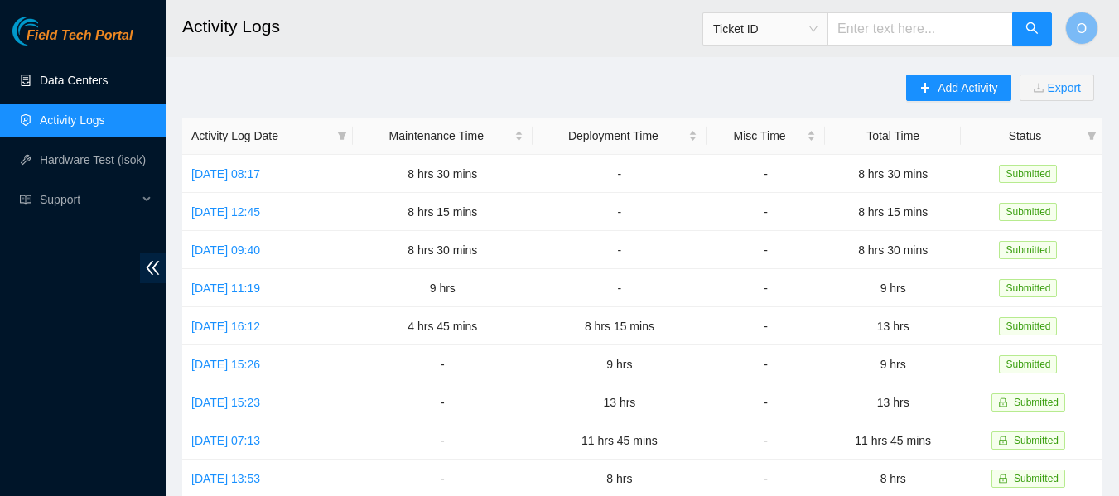
click at [81, 78] on link "Data Centers" at bounding box center [74, 80] width 68 height 13
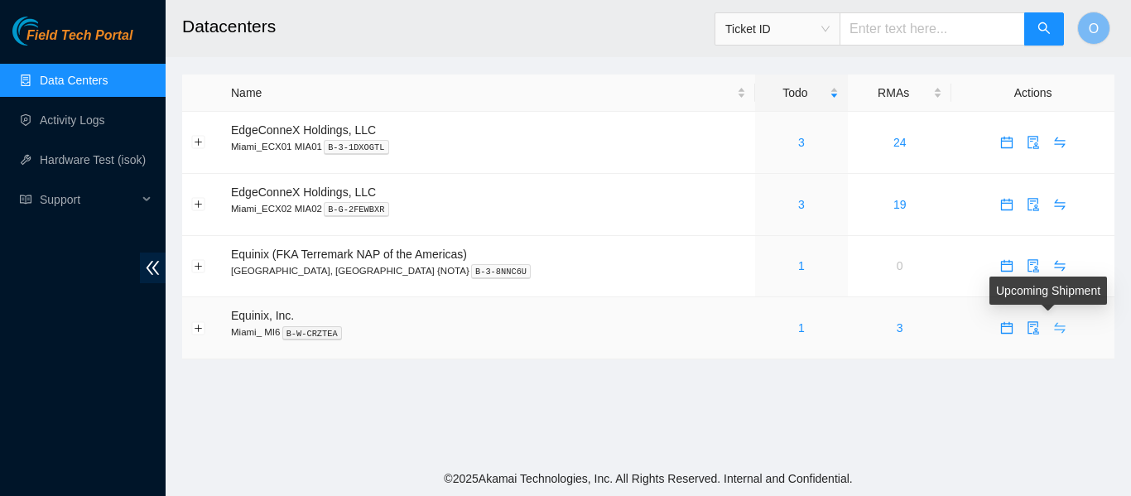
click at [1054, 326] on icon "swap" at bounding box center [1060, 327] width 13 height 13
click at [358, 57] on main "Datacenters Ticket ID O Name Todo RMAs Actions EdgeConneX Holdings, LLC [GEOGRA…" at bounding box center [649, 230] width 966 height 461
